Goal: Task Accomplishment & Management: Use online tool/utility

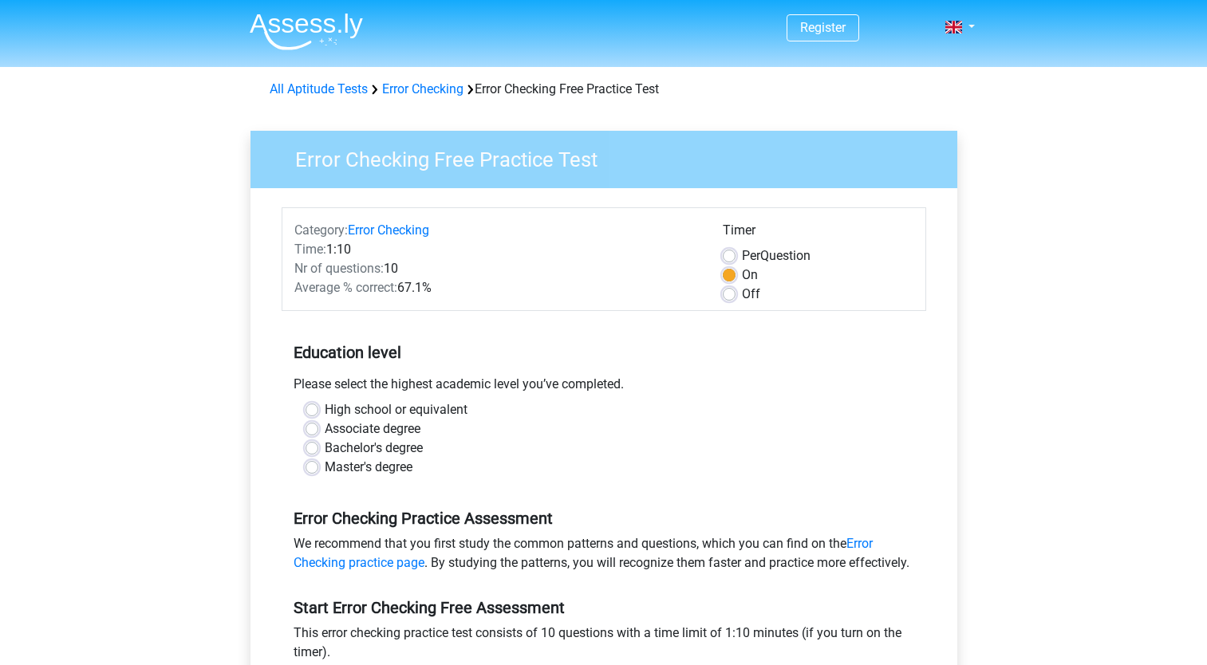
scroll to position [83, 0]
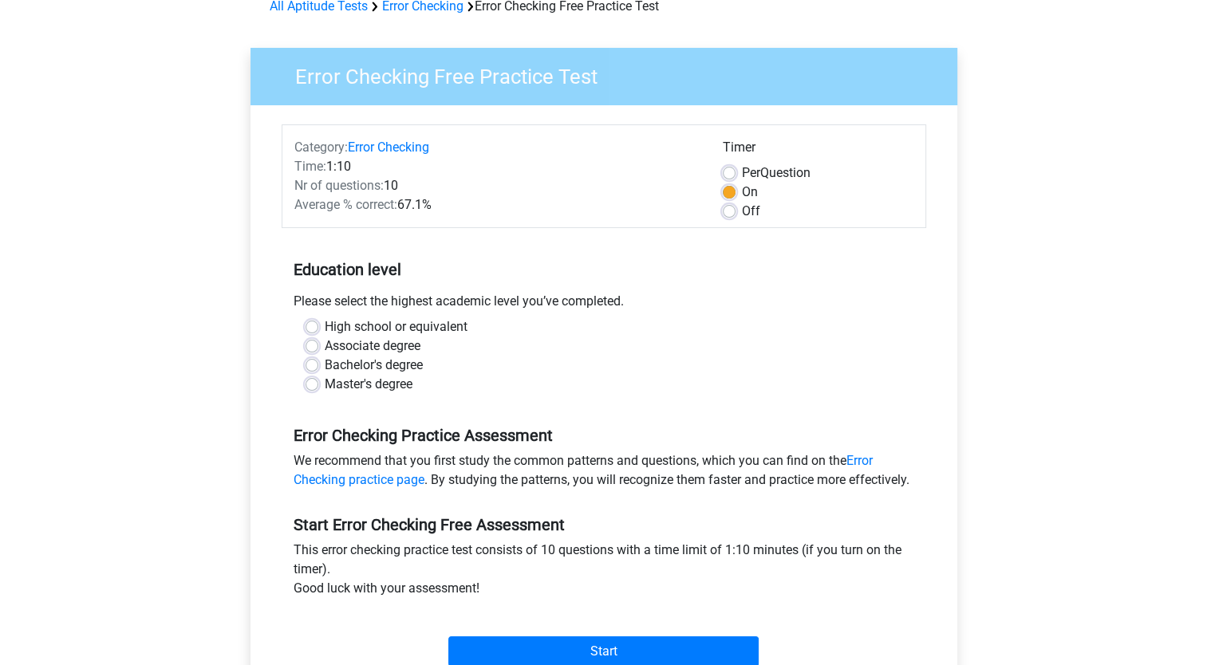
click at [329, 385] on label "Master's degree" at bounding box center [369, 384] width 88 height 19
click at [318, 385] on input "Master's degree" at bounding box center [312, 383] width 13 height 16
radio input "true"
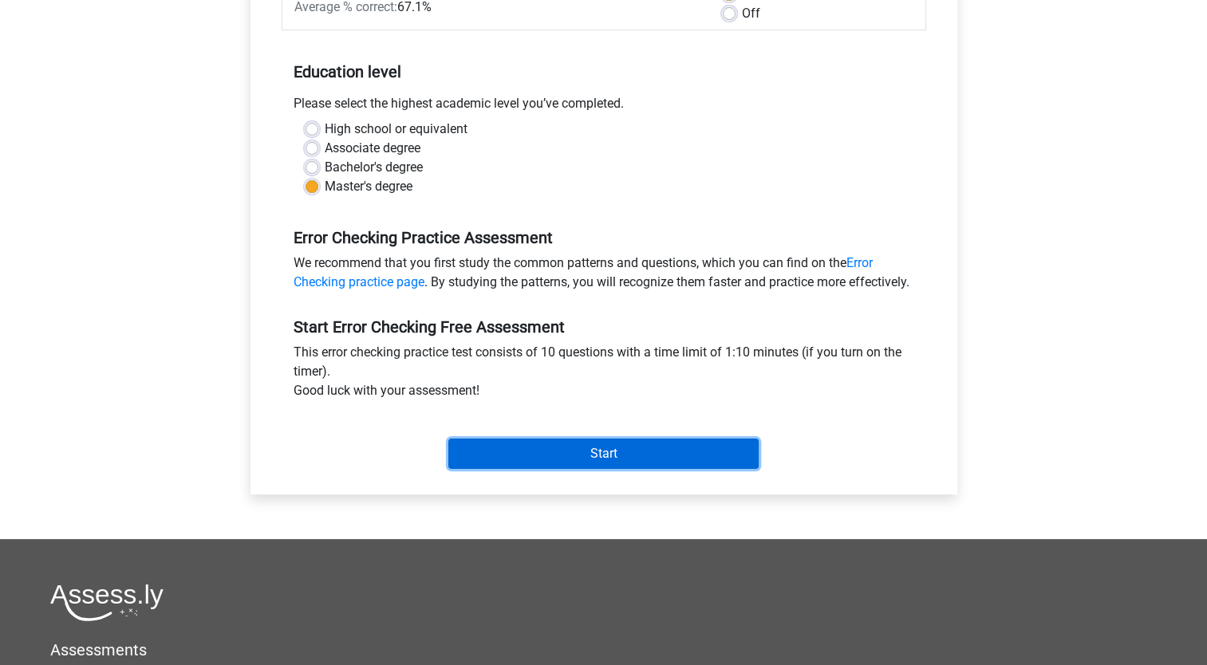
click at [619, 469] on input "Start" at bounding box center [603, 454] width 310 height 30
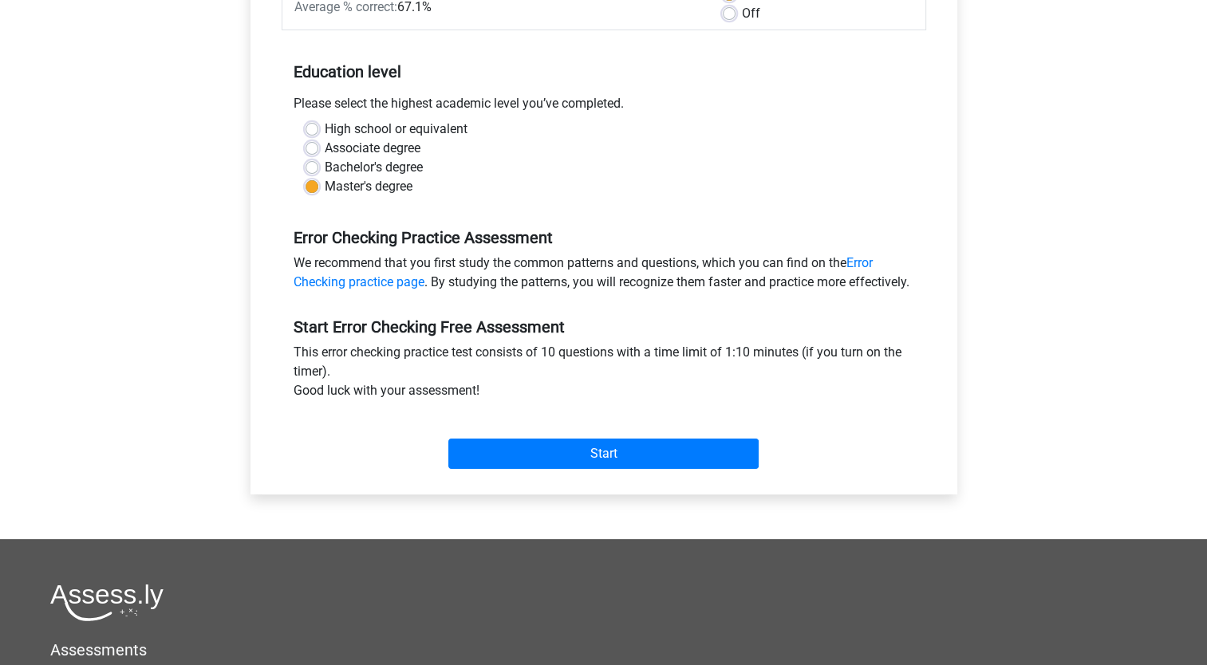
click at [1103, 170] on div "Register Nederlands English" at bounding box center [603, 339] width 1207 height 1241
drag, startPoint x: 1103, startPoint y: 170, endPoint x: 1136, endPoint y: 295, distance: 129.7
click at [1136, 295] on div "Register Nederlands English" at bounding box center [603, 339] width 1207 height 1241
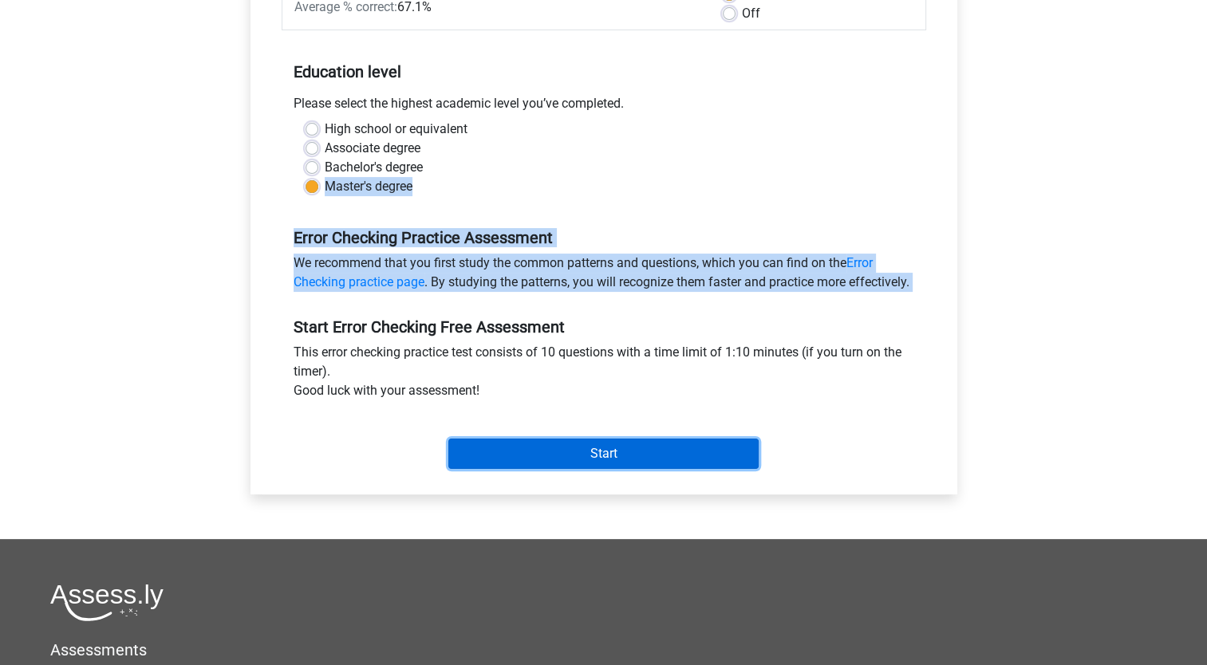
click at [676, 464] on input "Start" at bounding box center [603, 454] width 310 height 30
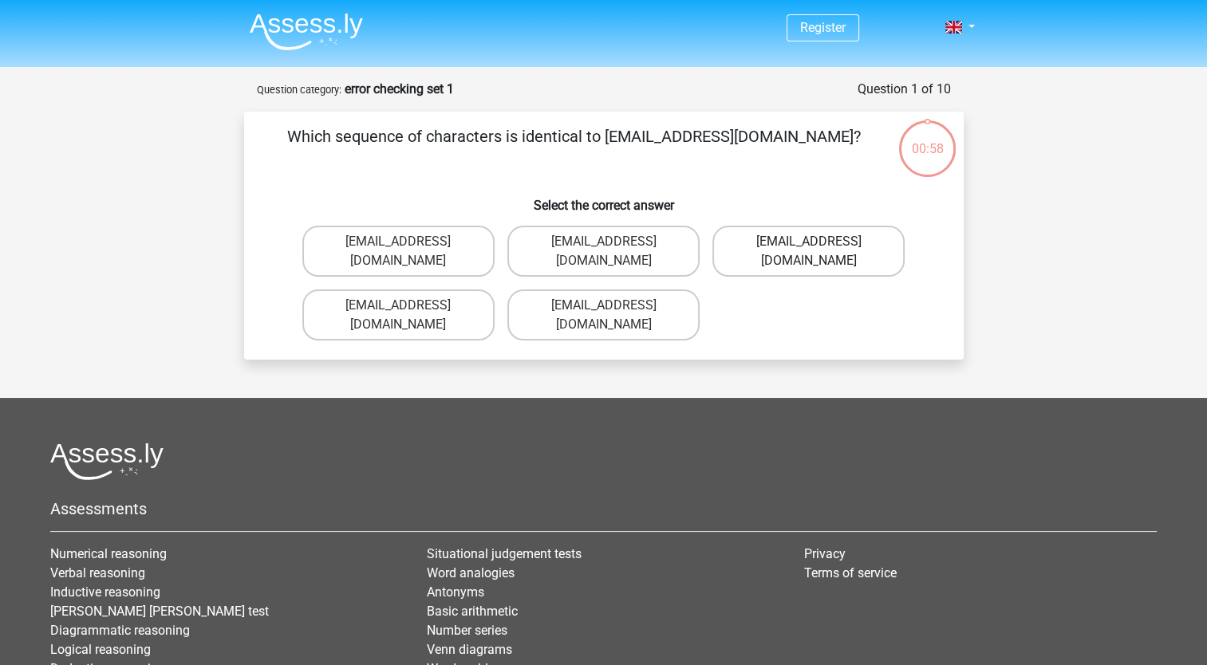
click at [854, 247] on label "[EMAIL_ADDRESS][DOMAIN_NAME]" at bounding box center [808, 251] width 192 height 51
click at [819, 247] on input "[EMAIL_ADDRESS][DOMAIN_NAME]" at bounding box center [814, 247] width 10 height 10
radio input "true"
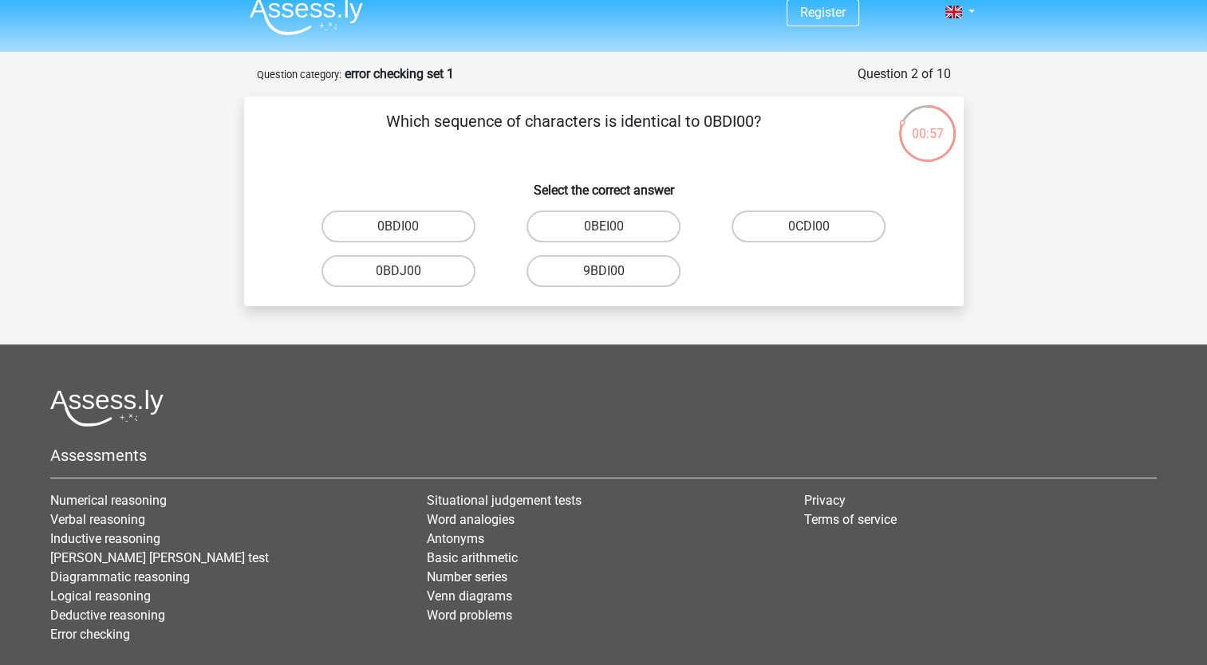
scroll to position [16, 0]
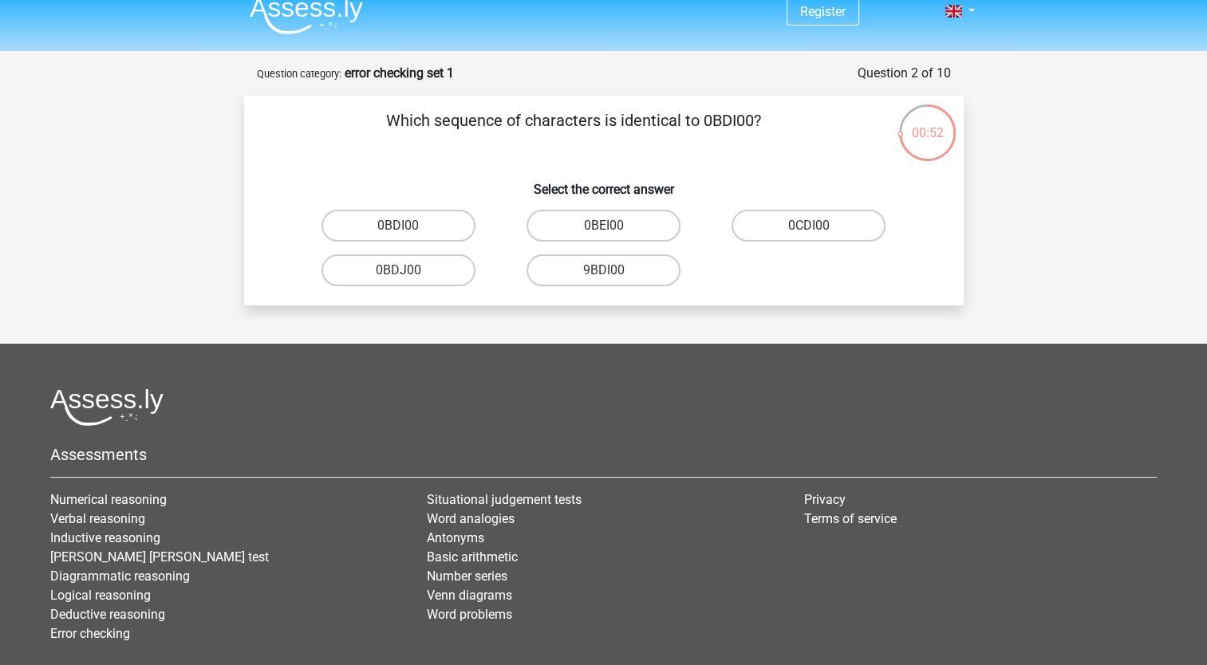
drag, startPoint x: 631, startPoint y: 152, endPoint x: 603, endPoint y: 152, distance: 27.9
click at [603, 152] on p "Which sequence of characters is identical to 0BDI00?" at bounding box center [574, 133] width 609 height 48
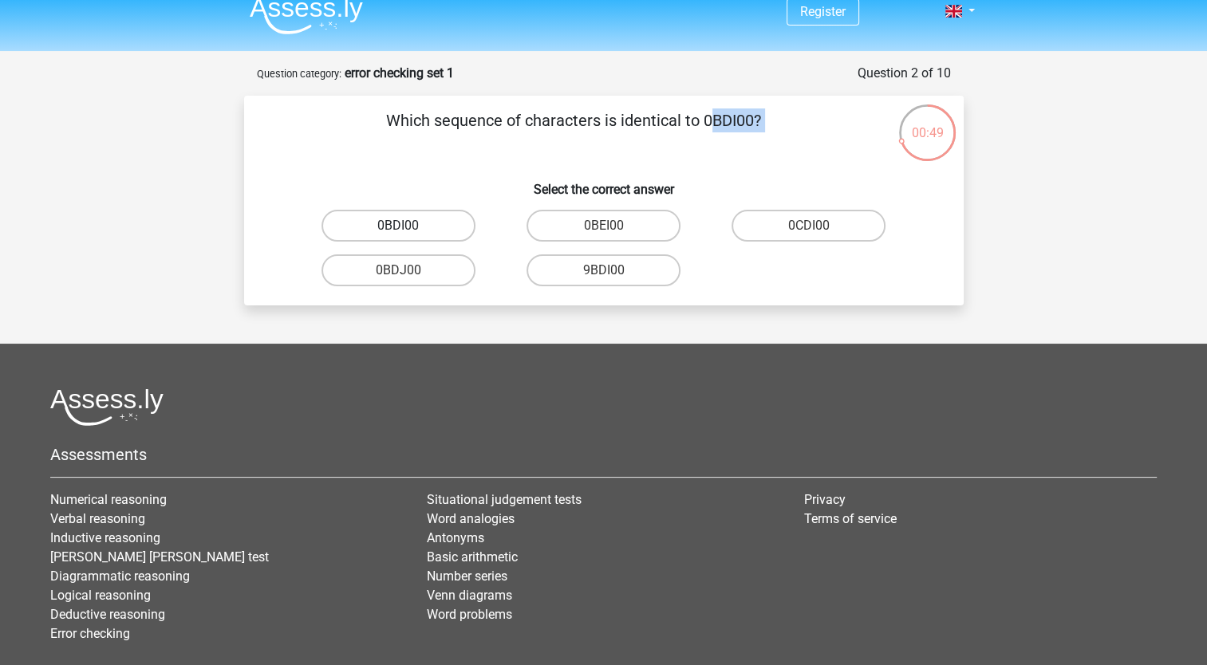
click at [416, 215] on label "0BDI00" at bounding box center [399, 226] width 154 height 32
click at [408, 226] on input "0BDI00" at bounding box center [403, 231] width 10 height 10
radio input "true"
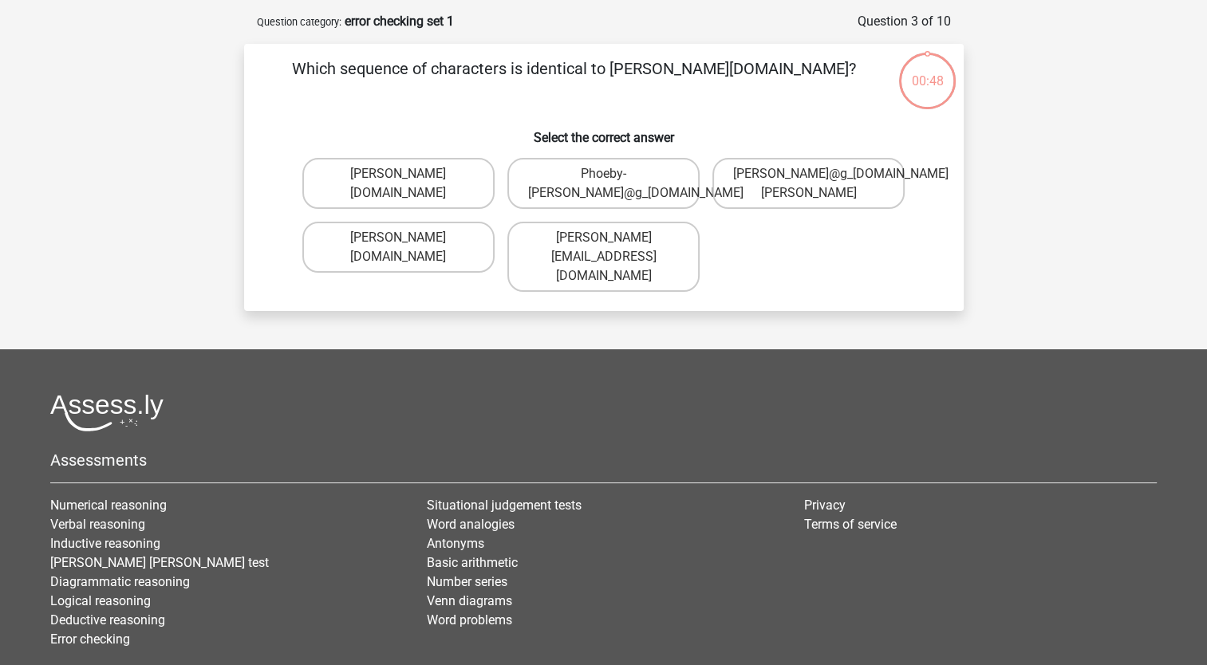
scroll to position [80, 0]
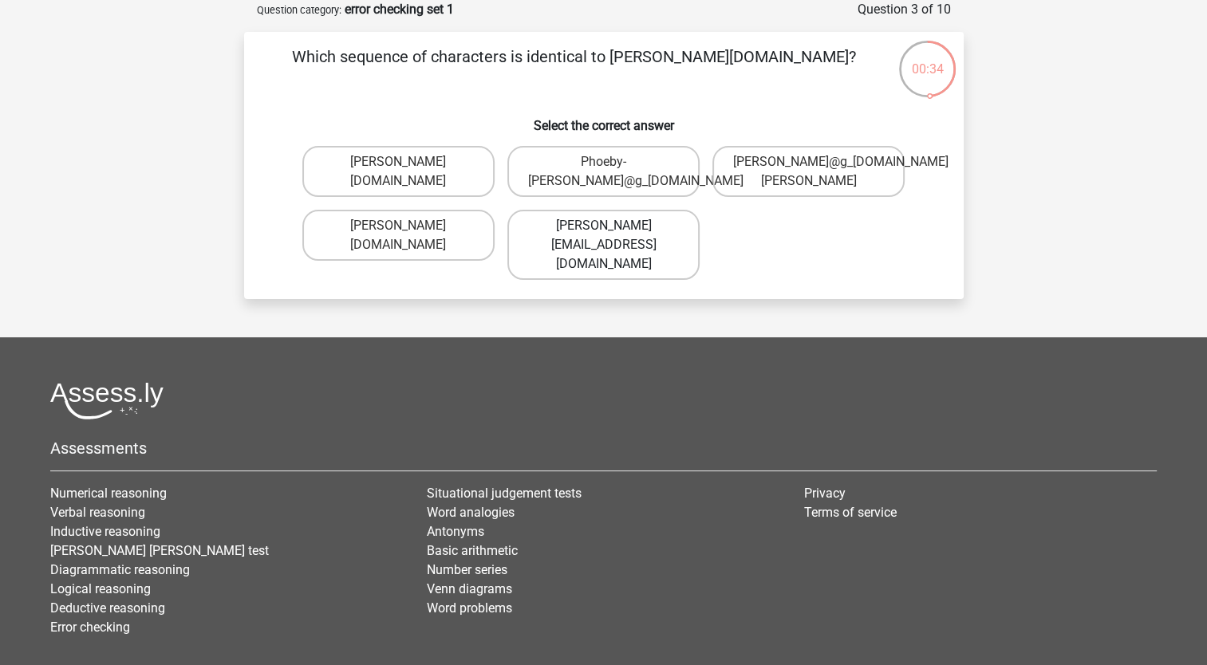
click at [652, 237] on label "Phoebe-Patterson@gmail.gr" at bounding box center [603, 245] width 192 height 70
click at [614, 236] on input "Phoebe-Patterson@gmail.gr" at bounding box center [608, 231] width 10 height 10
radio input "true"
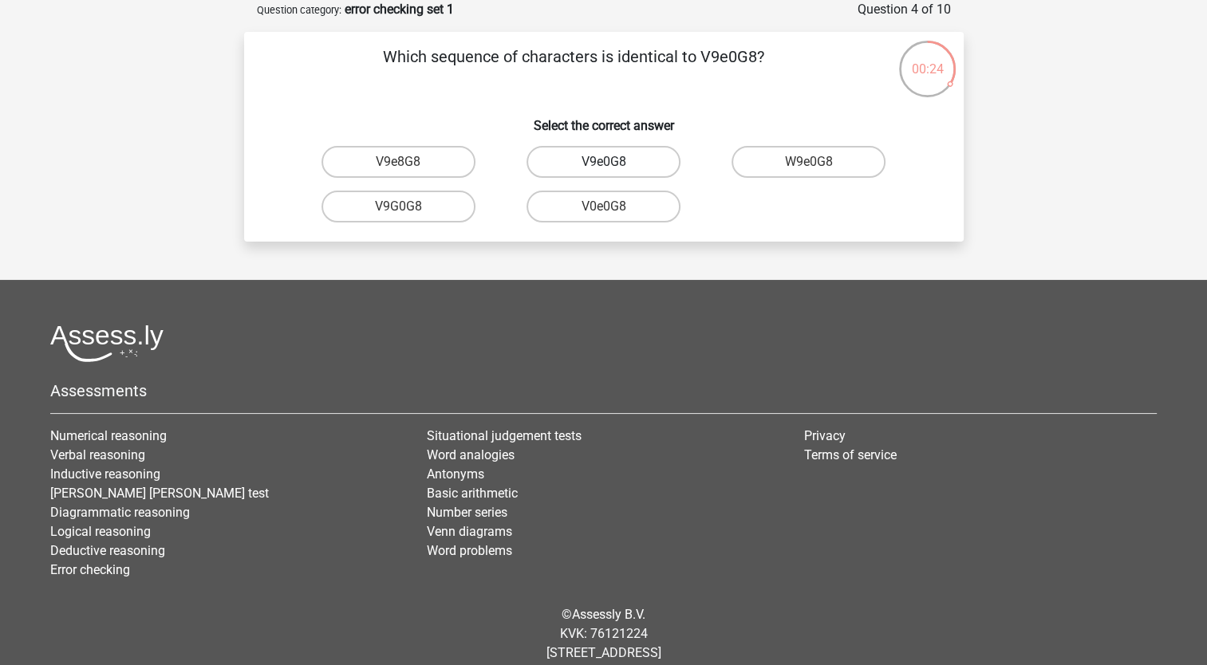
drag, startPoint x: 613, startPoint y: 169, endPoint x: 643, endPoint y: 169, distance: 30.3
click at [495, 169] on div "V9e0G8" at bounding box center [398, 162] width 192 height 32
click at [643, 162] on label "V9e0G8" at bounding box center [604, 162] width 154 height 32
click at [614, 162] on input "V9e0G8" at bounding box center [608, 167] width 10 height 10
radio input "true"
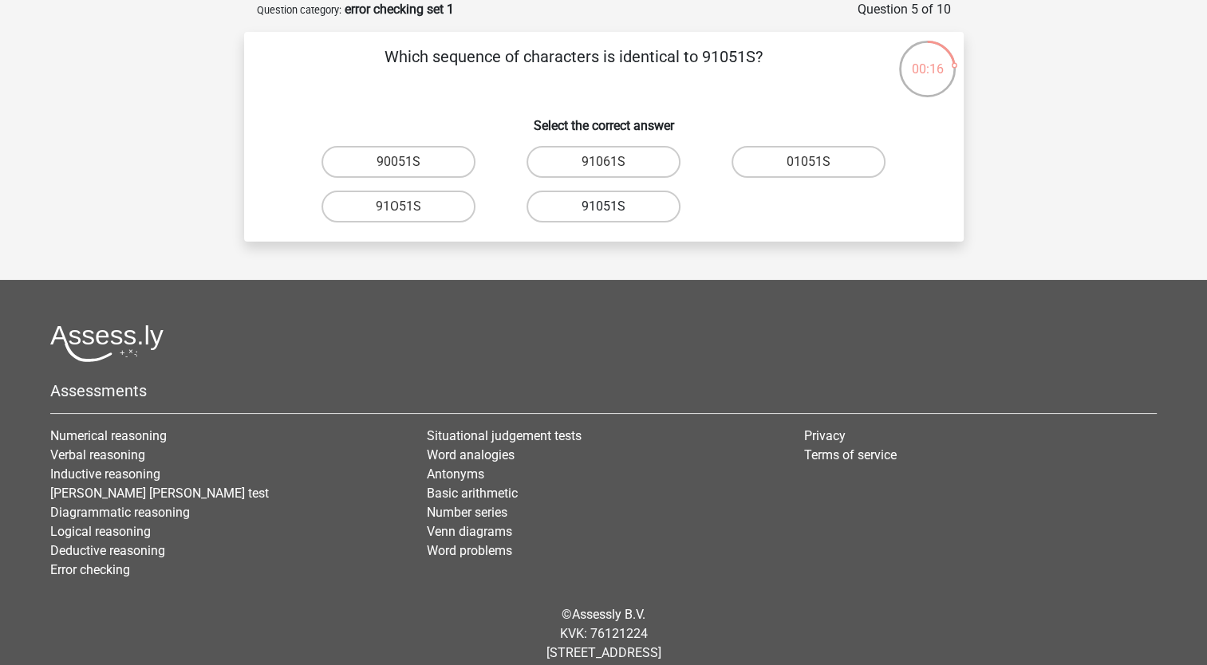
click at [635, 217] on label "91051S" at bounding box center [604, 207] width 154 height 32
click at [614, 217] on input "91051S" at bounding box center [608, 212] width 10 height 10
radio input "true"
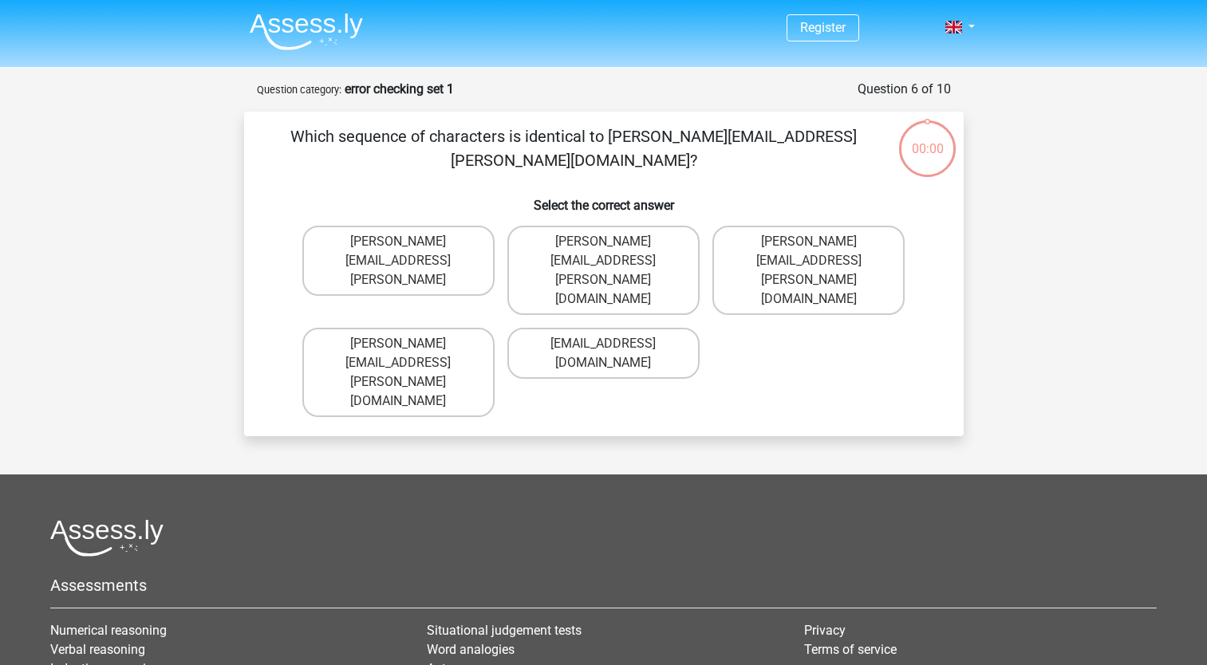
scroll to position [80, 0]
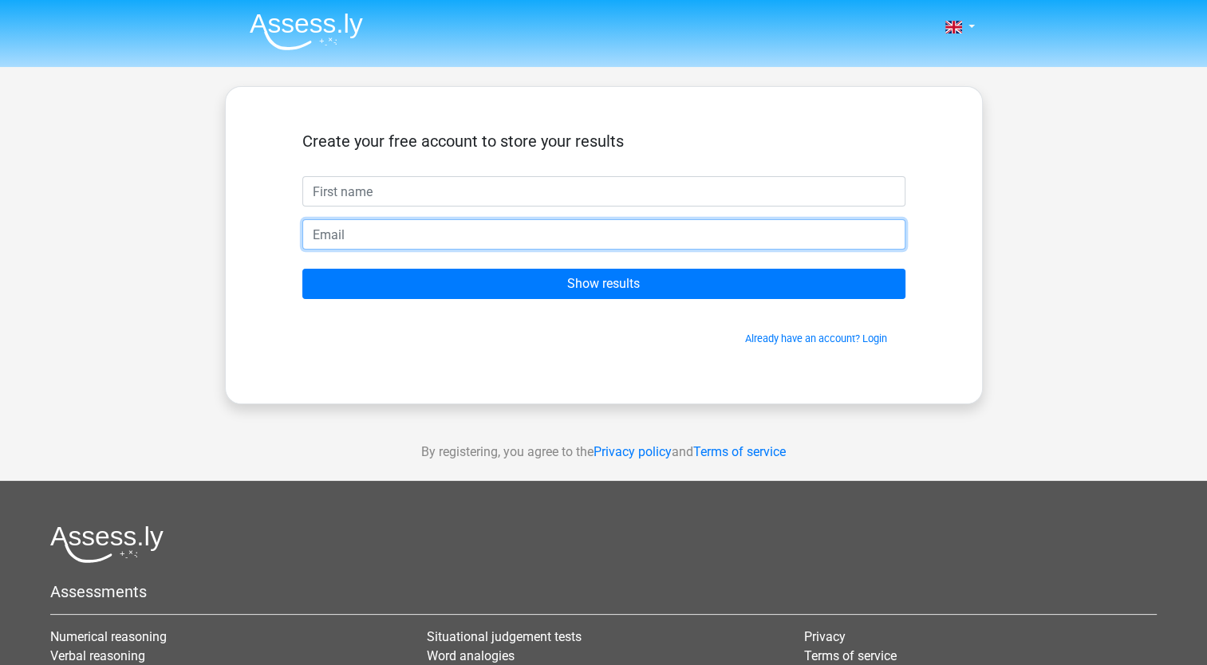
click at [726, 227] on input "email" at bounding box center [603, 234] width 603 height 30
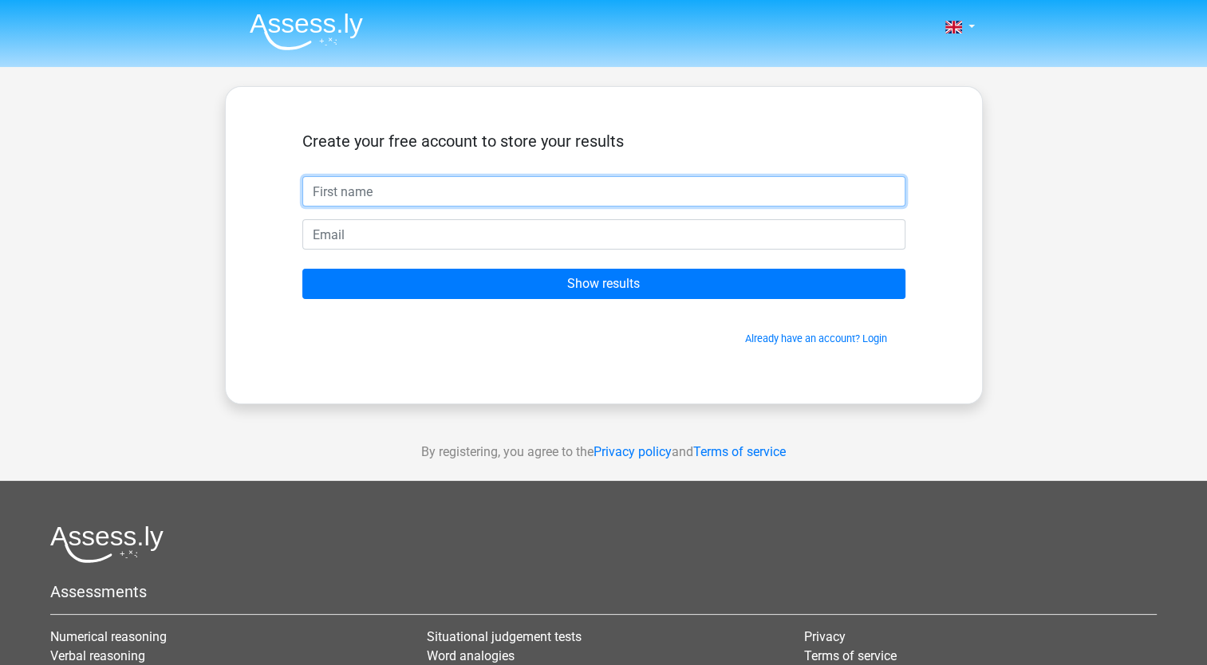
click at [482, 186] on input "text" at bounding box center [603, 191] width 603 height 30
type input "Mutaher Zawar"
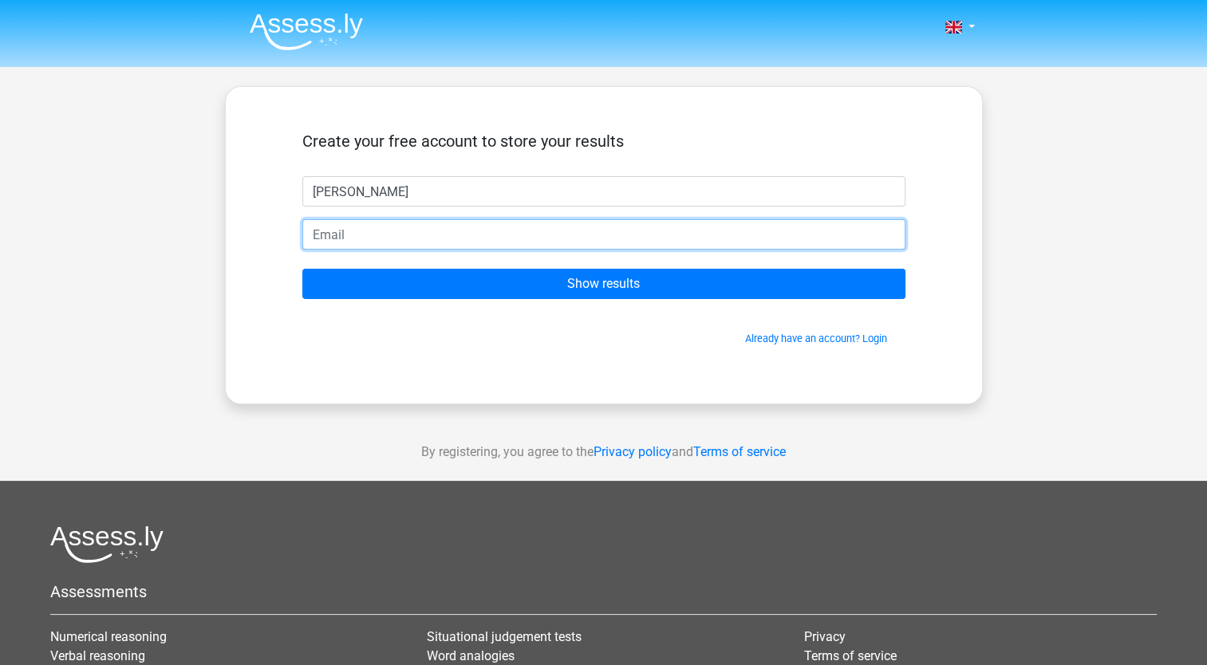
click at [514, 242] on input "email" at bounding box center [603, 234] width 603 height 30
type input "mutaherzawarsyed@gmail.com"
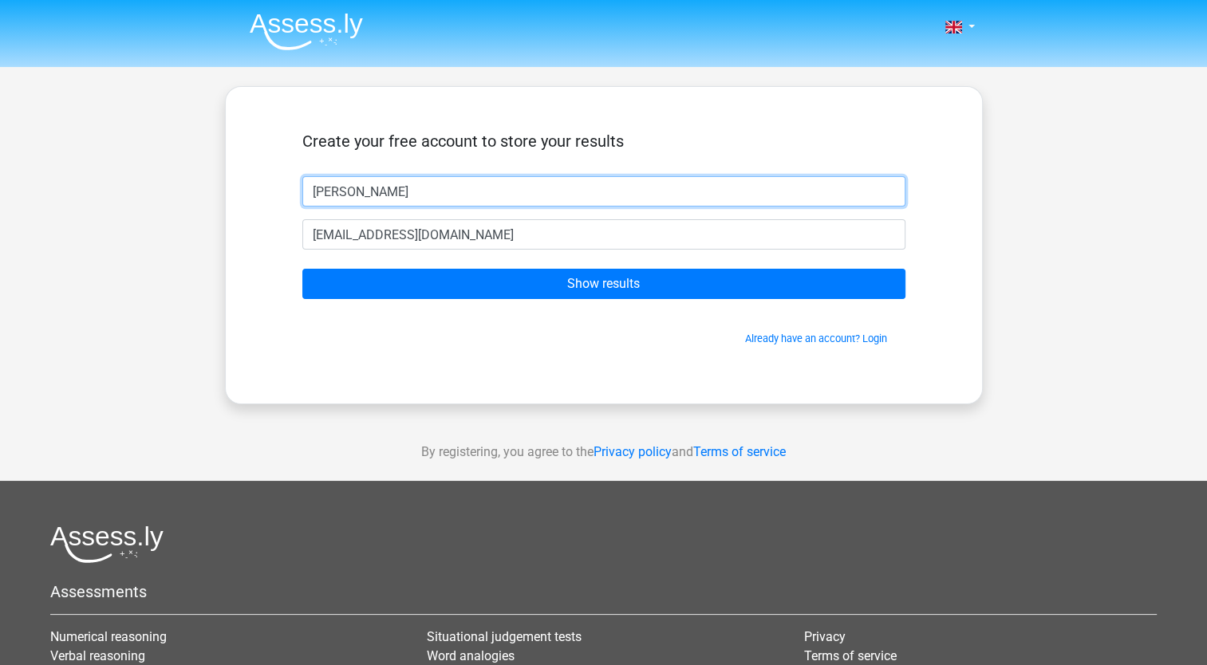
click at [530, 190] on input "Mutaher Zawar" at bounding box center [603, 191] width 603 height 30
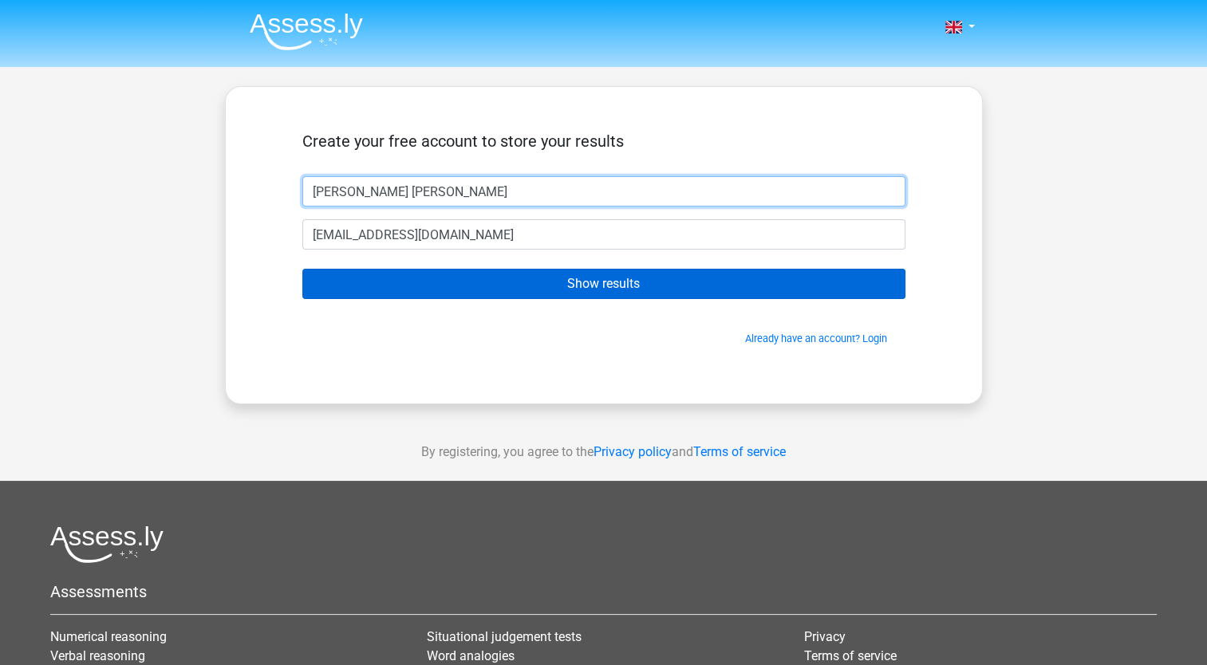
type input "Mutaher Zawar Syed"
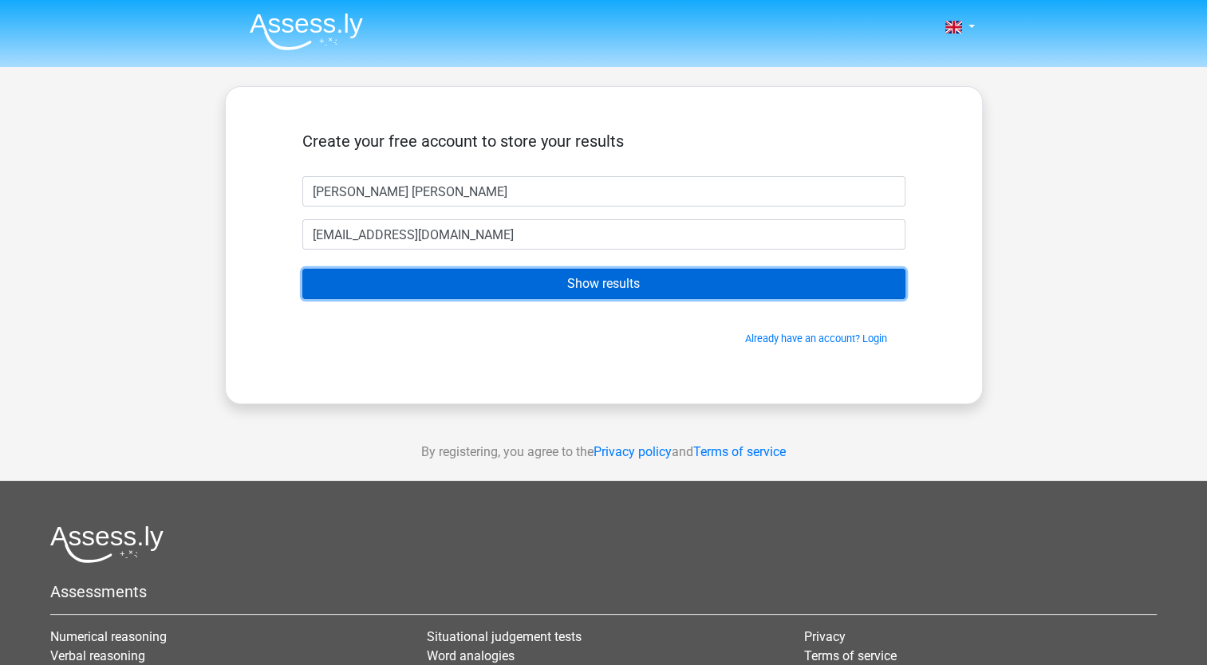
click at [673, 283] on input "Show results" at bounding box center [603, 284] width 603 height 30
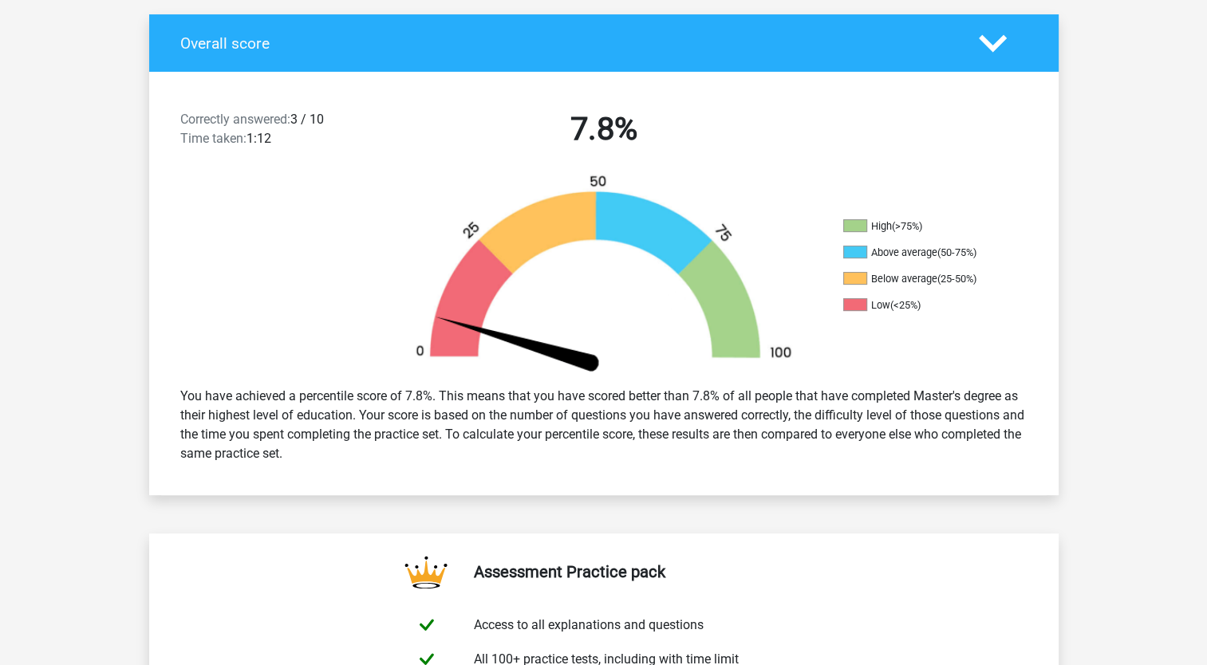
scroll to position [344, 0]
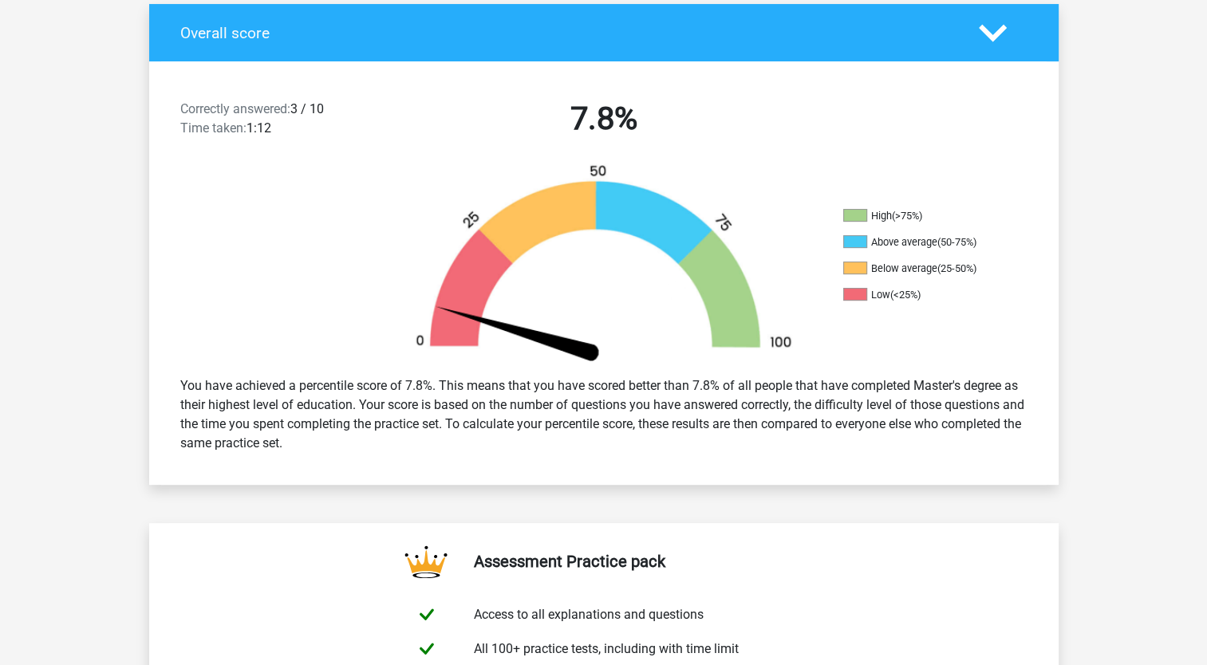
drag, startPoint x: 0, startPoint y: 0, endPoint x: 571, endPoint y: 123, distance: 584.3
click at [571, 123] on h2 "7.8%" at bounding box center [604, 119] width 412 height 38
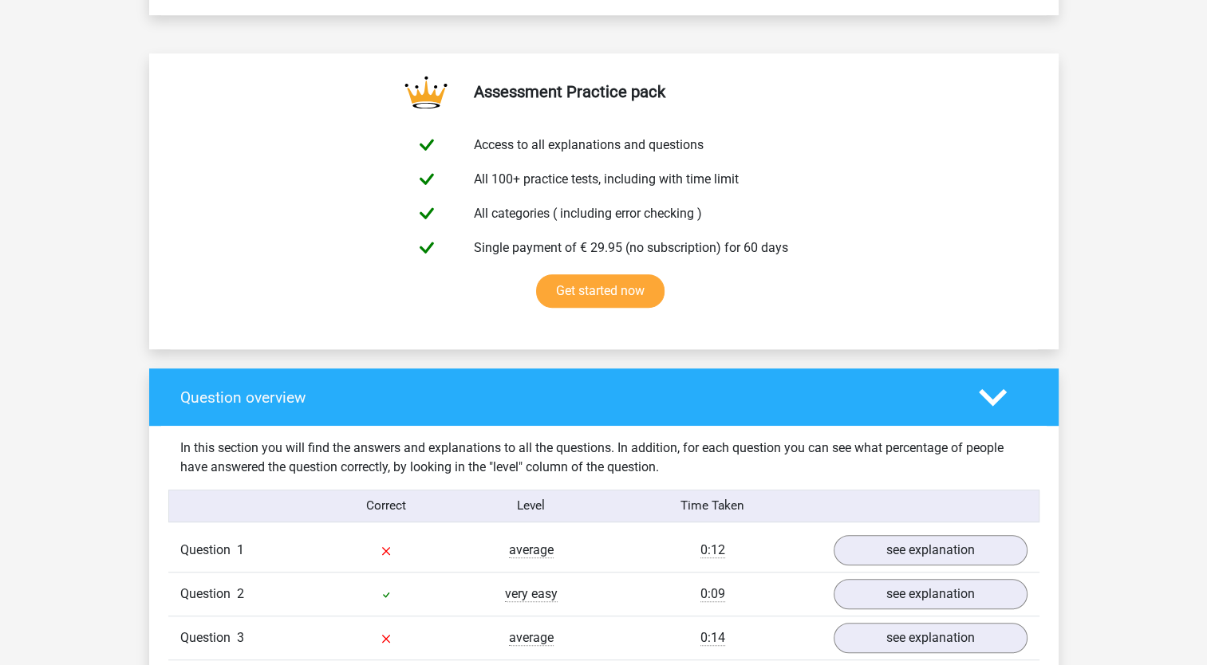
scroll to position [890, 0]
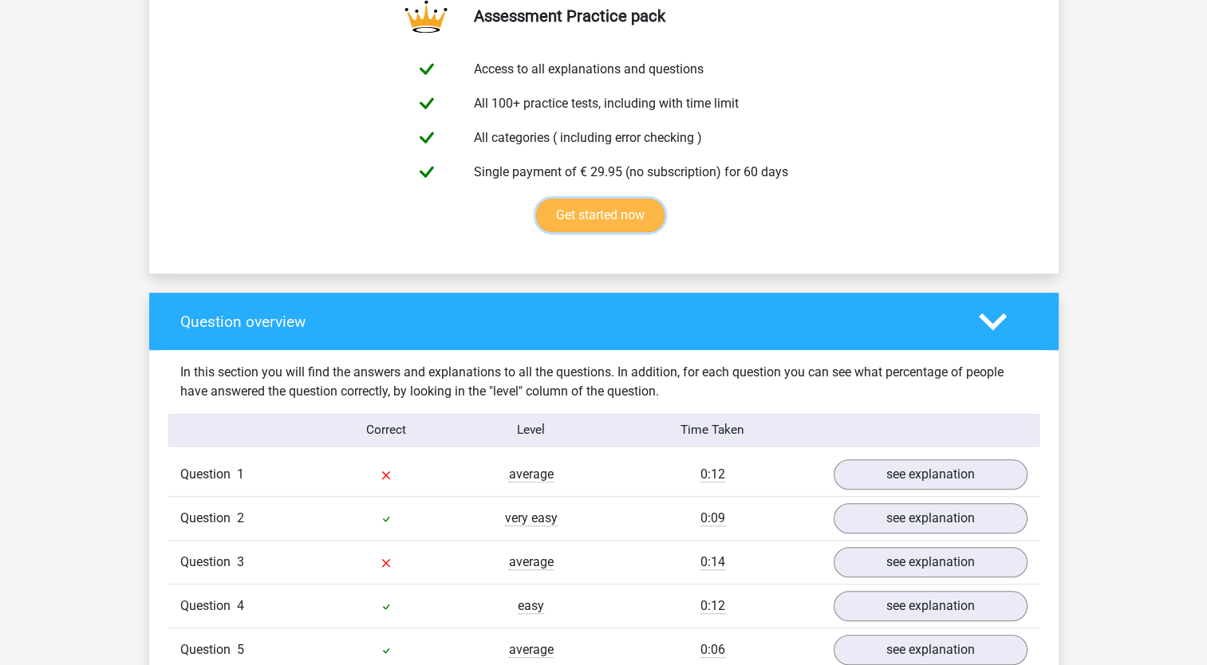
click at [571, 199] on link "Get started now" at bounding box center [600, 216] width 128 height 34
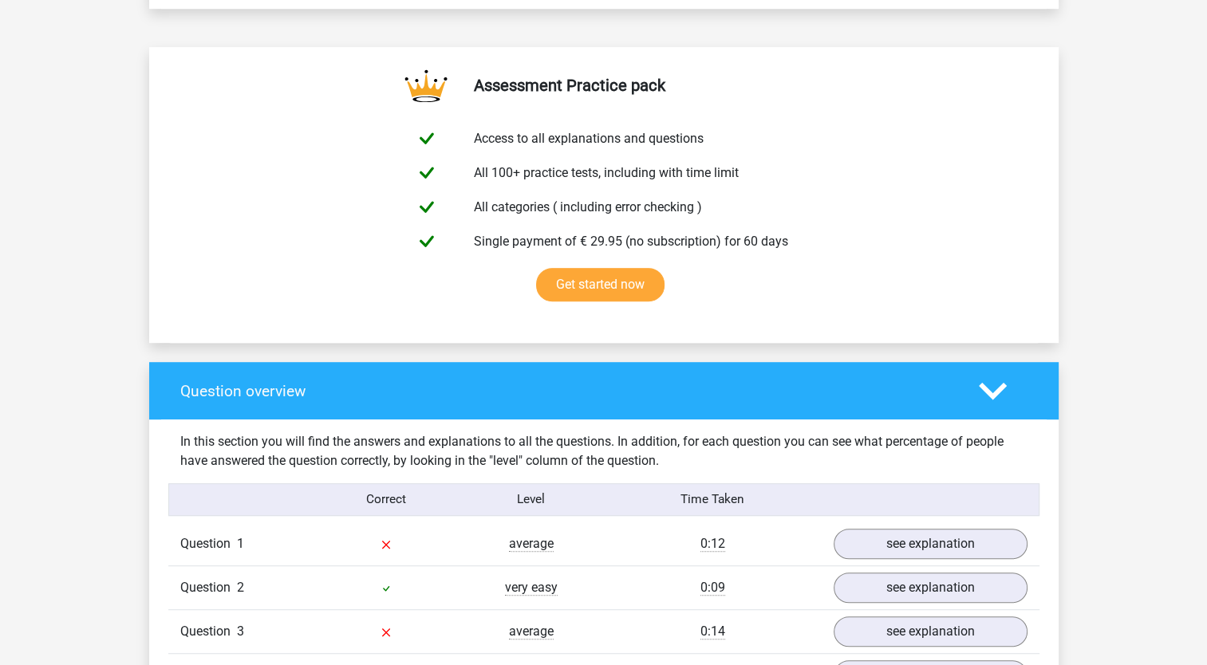
scroll to position [775, 0]
